Goal: Transaction & Acquisition: Book appointment/travel/reservation

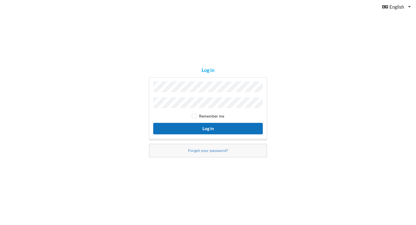
click at [211, 127] on button "Log in" at bounding box center [207, 128] width 109 height 11
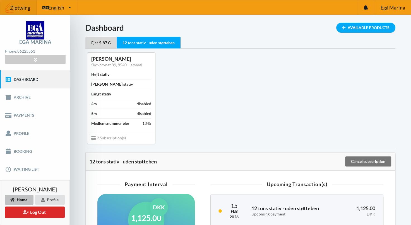
click at [39, 151] on link "Booking" at bounding box center [35, 151] width 70 height 18
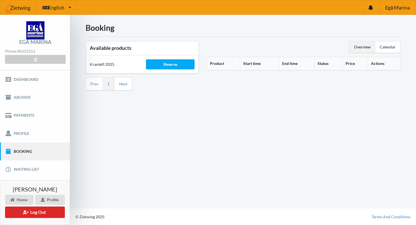
click at [161, 65] on div "Reserve" at bounding box center [170, 64] width 48 height 10
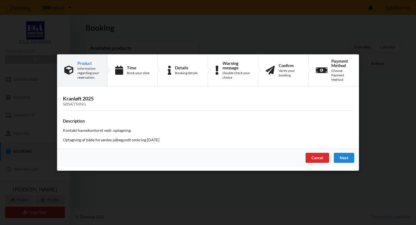
click at [344, 160] on div "Next" at bounding box center [344, 158] width 20 height 10
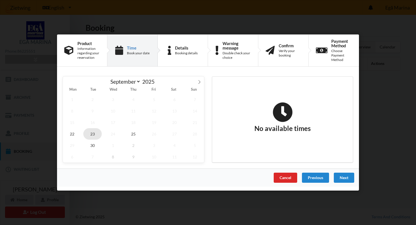
click at [96, 132] on span "23" at bounding box center [92, 133] width 18 height 11
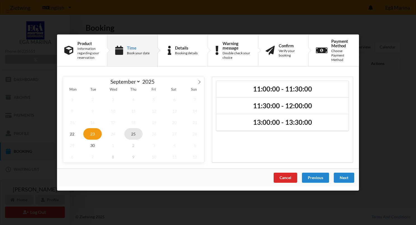
click at [133, 134] on span "25" at bounding box center [133, 133] width 18 height 11
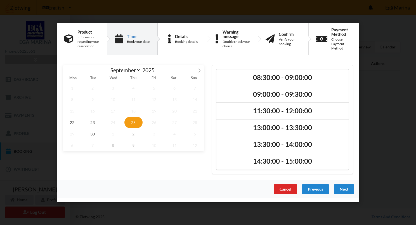
click at [275, 111] on h2 "11:30:00 - 12:00:00" at bounding box center [282, 110] width 124 height 9
click at [344, 187] on div "Next" at bounding box center [344, 189] width 20 height 10
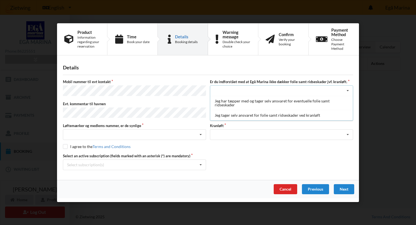
click at [224, 118] on div "Jeg tager selv ansvaret for folie samt ridseskader ved kranløft" at bounding box center [281, 115] width 142 height 10
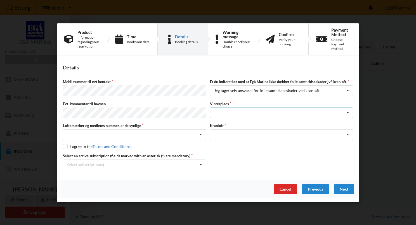
click at [228, 112] on div "Landplads nr. 1 Landplads nr. 2 Landplads nr.3 Landplads nr. 4 Landplads nr. 5 …" at bounding box center [281, 112] width 143 height 11
click at [164, 134] on div "Nej, jeg kontakter havnekontoret inden løftet Ja, mine mærker er synlige og int…" at bounding box center [134, 134] width 143 height 11
click at [132, 155] on div "Ja, mine mærker er synlige og intakte" at bounding box center [134, 155] width 142 height 10
click at [217, 130] on div "Optagning" at bounding box center [281, 134] width 143 height 11
click at [221, 143] on div "Optagning" at bounding box center [281, 144] width 142 height 10
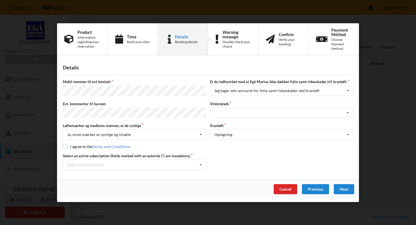
click at [66, 144] on input "checkbox" at bounding box center [65, 146] width 5 height 5
checkbox input "true"
click at [258, 109] on div "Landplads nr. 1 Landplads nr. 2 Landplads nr.3 Landplads nr. 4 Landplads nr. 5 …" at bounding box center [281, 112] width 143 height 11
click at [233, 134] on div "Landplads nr. 2" at bounding box center [281, 133] width 142 height 10
click at [235, 150] on div "Mobil nummer til evt kontakt Er du indforstået med at Egå Marina ikke dækker fo…" at bounding box center [208, 124] width 290 height 91
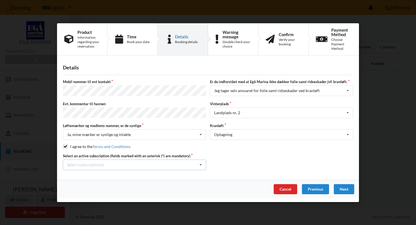
click at [198, 164] on icon at bounding box center [200, 164] width 8 height 10
click at [178, 174] on div "* Ejer 5-87 G" at bounding box center [134, 175] width 142 height 10
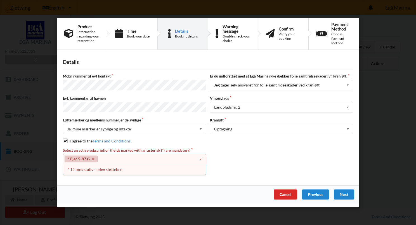
click at [200, 157] on icon at bounding box center [200, 159] width 8 height 10
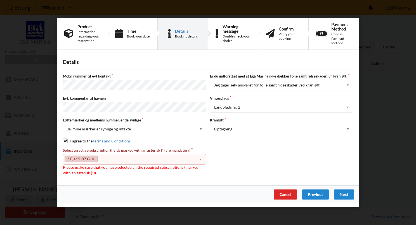
click at [196, 160] on div "* Ejer 5-87 G Select subscription(s) * Ejer 5-87 G * 12 tons stativ - uden støt…" at bounding box center [134, 159] width 143 height 11
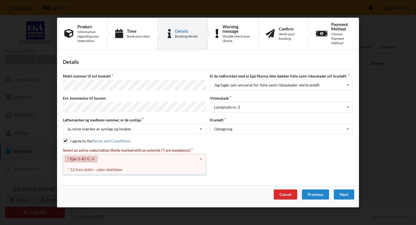
click at [186, 173] on div "* 12 tons stativ - uden støtteben" at bounding box center [134, 169] width 142 height 10
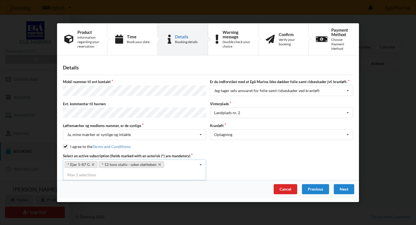
click at [340, 185] on div "Next" at bounding box center [344, 189] width 20 height 10
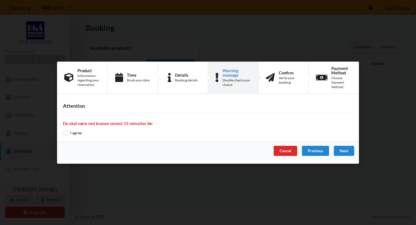
click at [64, 131] on input "checkbox" at bounding box center [65, 132] width 5 height 5
checkbox input "true"
click at [340, 153] on div "Next" at bounding box center [344, 151] width 20 height 10
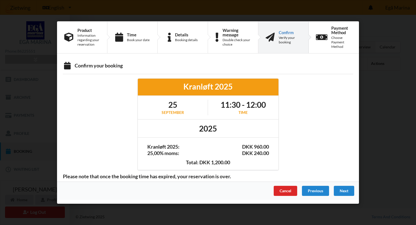
click at [344, 189] on div "Next" at bounding box center [344, 190] width 20 height 10
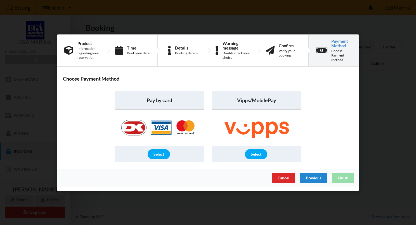
click at [162, 153] on div "Select" at bounding box center [158, 154] width 22 height 10
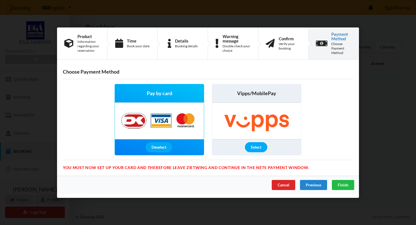
click at [340, 183] on span "Finish" at bounding box center [342, 184] width 11 height 5
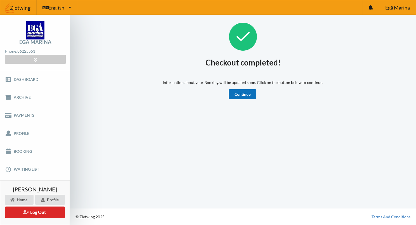
click at [239, 94] on link "Continue" at bounding box center [242, 94] width 28 height 10
